Goal: Use online tool/utility: Use online tool/utility

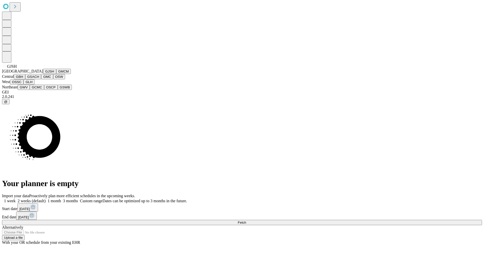
click at [43, 74] on button "GJSH" at bounding box center [49, 71] width 13 height 5
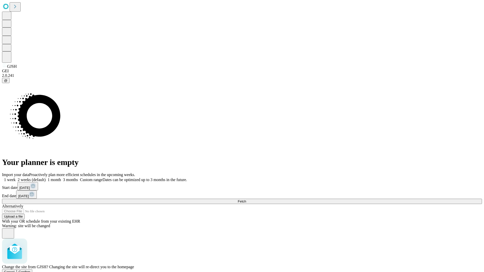
click at [30, 270] on span "Confirm" at bounding box center [25, 272] width 12 height 4
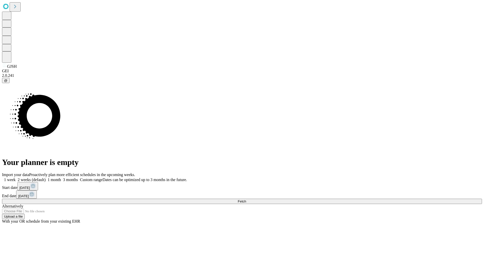
click at [16, 178] on label "1 week" at bounding box center [9, 180] width 14 height 4
click at [246, 200] on span "Fetch" at bounding box center [242, 202] width 8 height 4
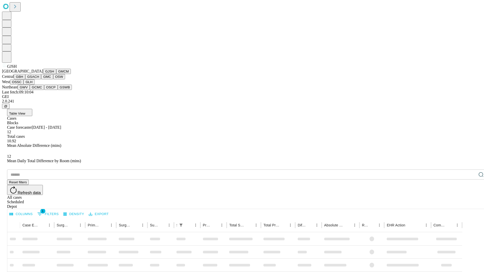
click at [56, 74] on button "GMCM" at bounding box center [63, 71] width 15 height 5
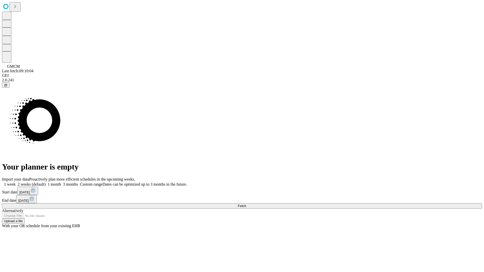
click at [16, 182] on label "1 week" at bounding box center [9, 184] width 14 height 4
click at [246, 204] on span "Fetch" at bounding box center [242, 206] width 8 height 4
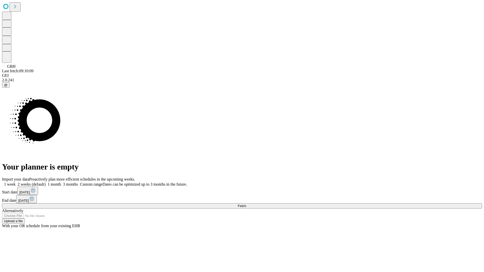
click at [16, 182] on label "1 week" at bounding box center [9, 184] width 14 height 4
click at [246, 204] on span "Fetch" at bounding box center [242, 206] width 8 height 4
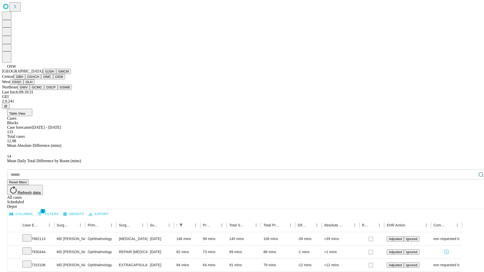
click at [24, 85] on button "OSSC" at bounding box center [17, 81] width 14 height 5
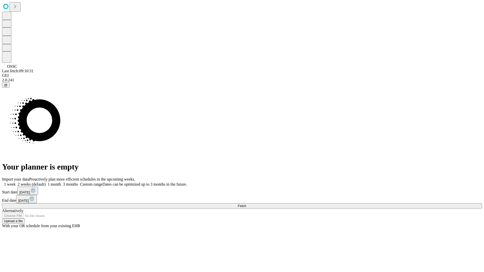
click at [16, 182] on label "1 week" at bounding box center [9, 184] width 14 height 4
click at [246, 204] on span "Fetch" at bounding box center [242, 206] width 8 height 4
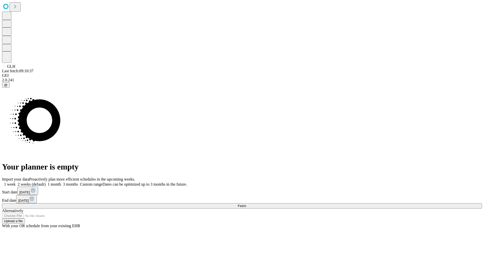
click at [16, 182] on label "1 week" at bounding box center [9, 184] width 14 height 4
click at [246, 204] on span "Fetch" at bounding box center [242, 206] width 8 height 4
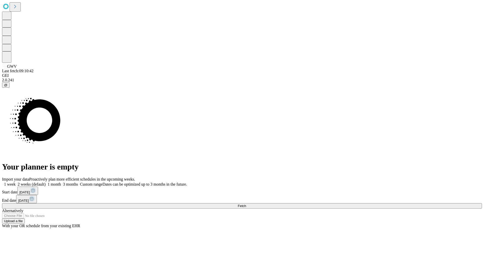
click at [16, 182] on label "1 week" at bounding box center [9, 184] width 14 height 4
click at [246, 204] on span "Fetch" at bounding box center [242, 206] width 8 height 4
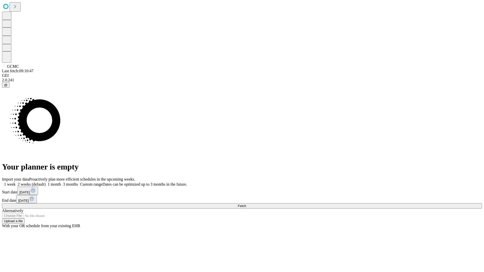
click at [16, 182] on label "1 week" at bounding box center [9, 184] width 14 height 4
click at [246, 204] on span "Fetch" at bounding box center [242, 206] width 8 height 4
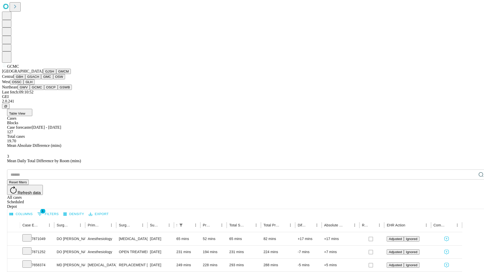
click at [44, 90] on button "OSCP" at bounding box center [51, 87] width 14 height 5
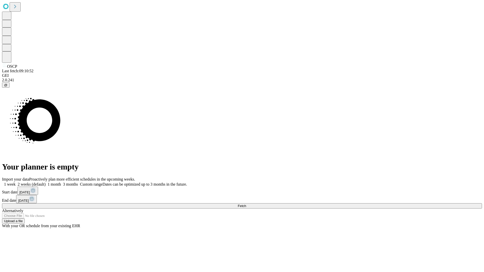
click at [16, 182] on label "1 week" at bounding box center [9, 184] width 14 height 4
click at [246, 204] on span "Fetch" at bounding box center [242, 206] width 8 height 4
